Goal: Task Accomplishment & Management: Manage account settings

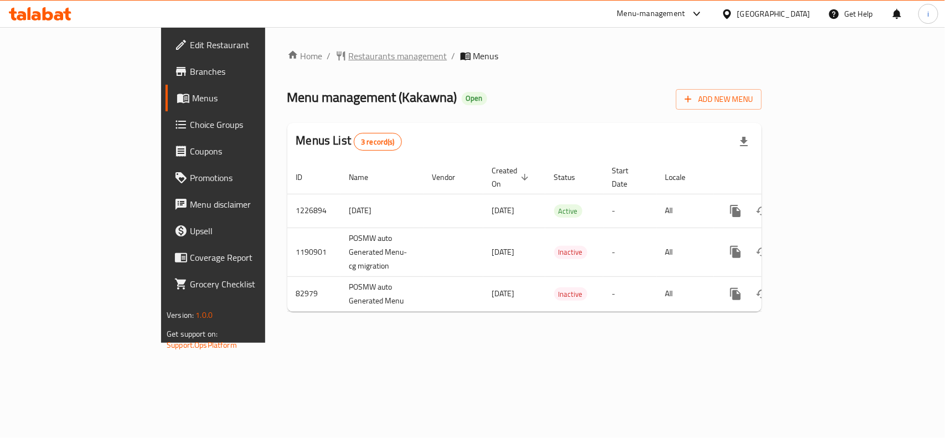
click at [349, 53] on span "Restaurants management" at bounding box center [398, 55] width 99 height 13
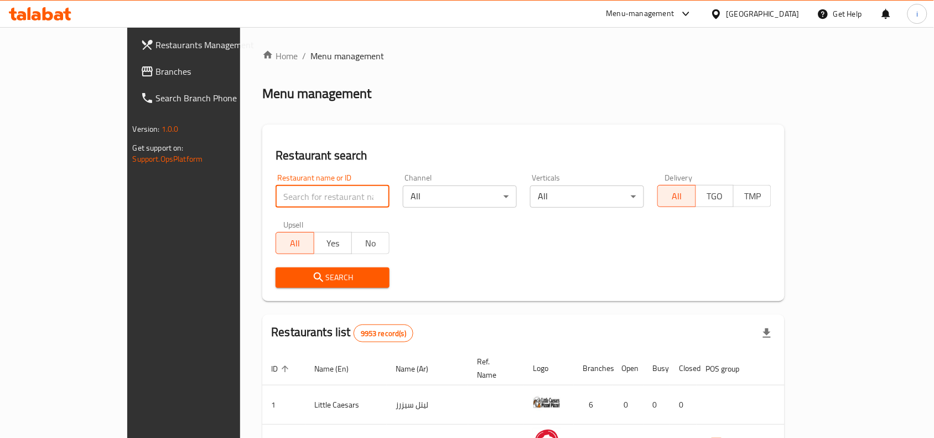
click at [305, 199] on input "search" at bounding box center [333, 196] width 114 height 22
paste input "7366"
type input "7366"
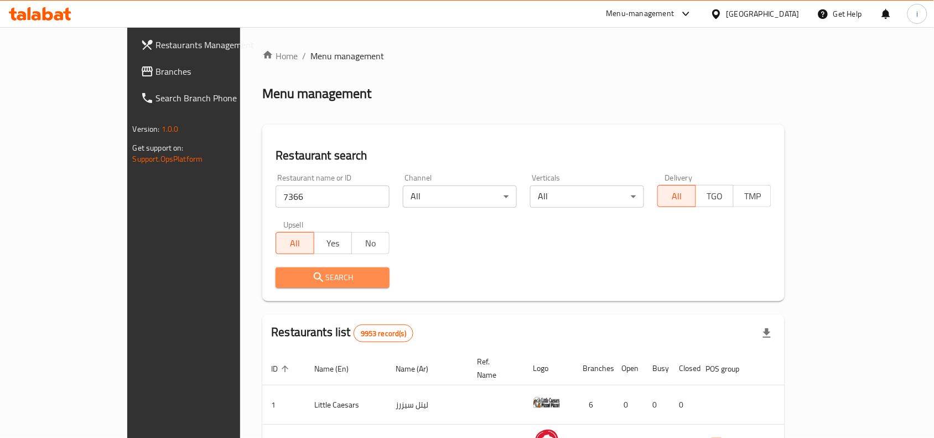
click at [299, 271] on span "Search" at bounding box center [332, 278] width 96 height 14
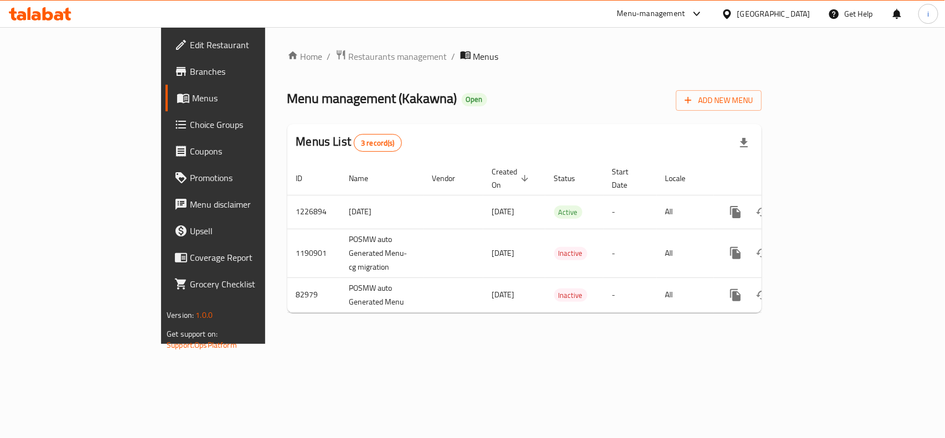
click at [190, 43] on span "Edit Restaurant" at bounding box center [250, 44] width 120 height 13
